Goal: Find specific page/section: Locate item on page

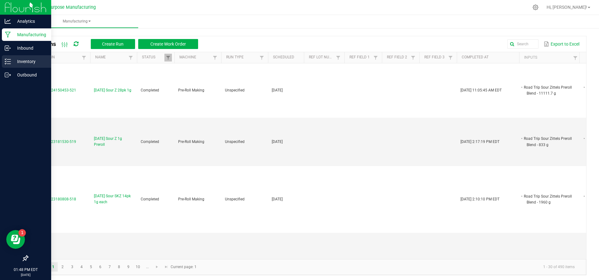
click at [8, 60] on icon at bounding box center [8, 61] width 6 height 6
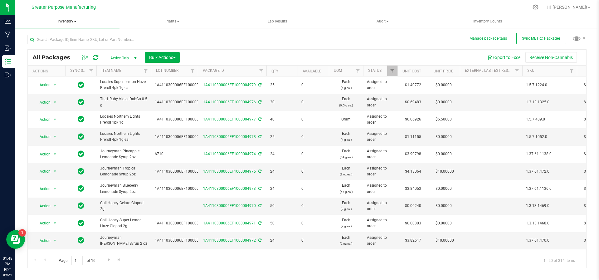
click at [73, 23] on span "Inventory" at bounding box center [67, 21] width 105 height 13
click at [61, 48] on li "All inventory" at bounding box center [67, 44] width 105 height 7
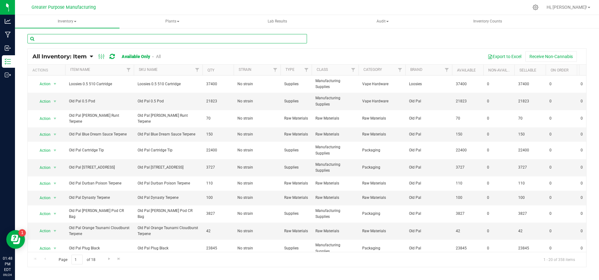
click at [137, 36] on input "text" at bounding box center [167, 38] width 280 height 9
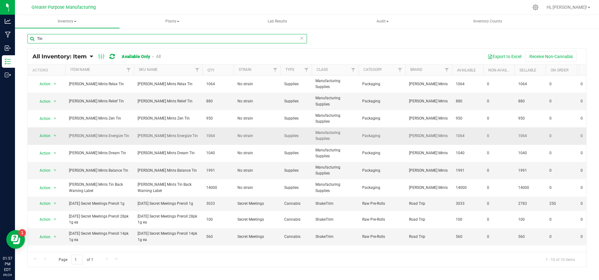
type input "Tin"
click at [203, 137] on td "1064" at bounding box center [218, 135] width 31 height 17
